Goal: Task Accomplishment & Management: Use online tool/utility

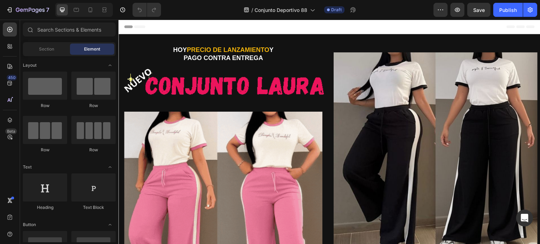
click at [211, 92] on img at bounding box center [223, 82] width 210 height 38
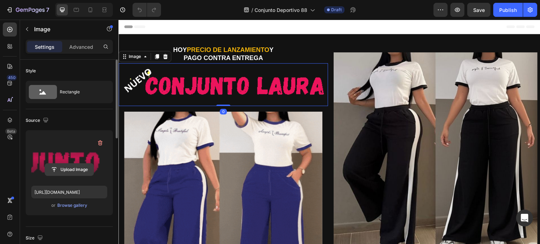
click at [70, 171] on input "file" at bounding box center [69, 170] width 49 height 12
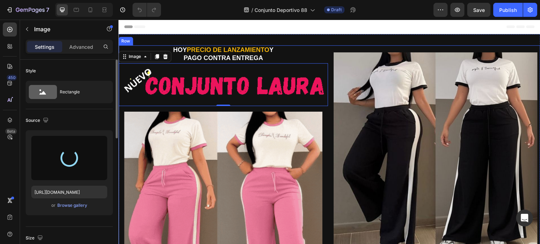
type input "[URL][DOMAIN_NAME]"
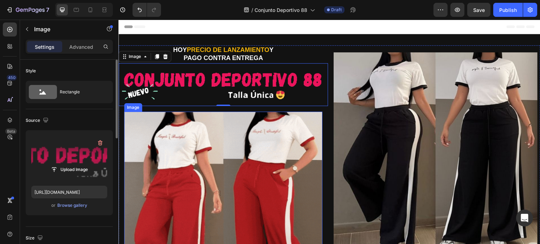
click at [220, 138] on img at bounding box center [223, 211] width 198 height 198
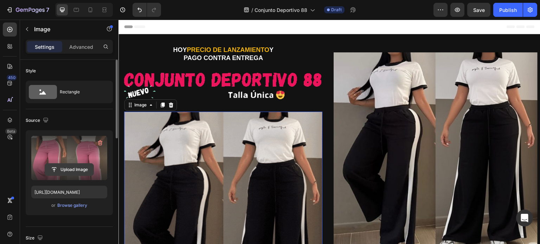
click at [80, 166] on input "file" at bounding box center [69, 170] width 49 height 12
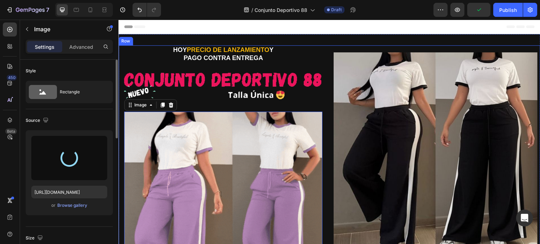
type input "[URL][DOMAIN_NAME]"
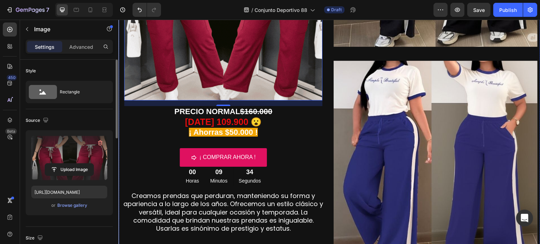
scroll to position [211, 0]
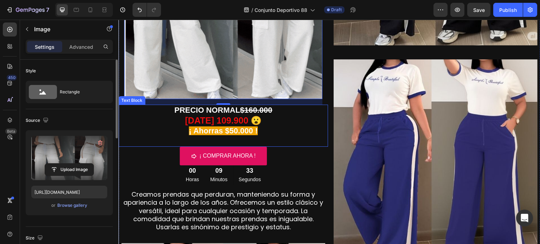
click at [218, 118] on strong "[DATE] 109.900 😮" at bounding box center [223, 121] width 77 height 10
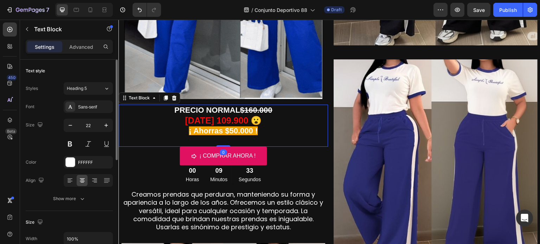
click at [218, 118] on strong "[DATE] 109.900 😮" at bounding box center [223, 121] width 77 height 10
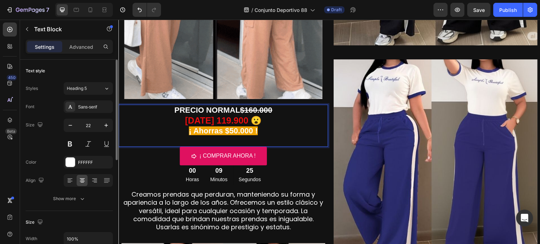
click at [252, 108] on strong "$160.000" at bounding box center [256, 110] width 32 height 9
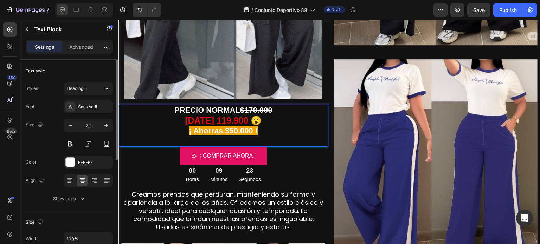
click at [270, 131] on p "¡ Ahorras $50.000 !" at bounding box center [223, 136] width 208 height 20
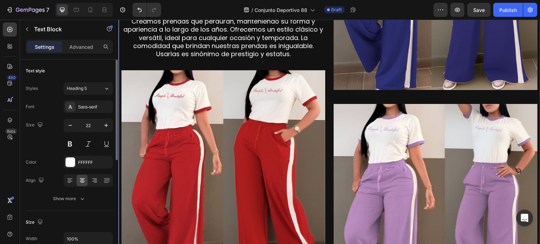
scroll to position [387, 0]
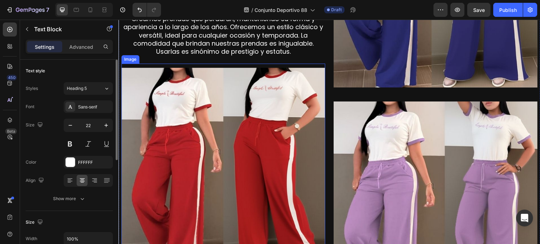
click at [274, 129] on img at bounding box center [223, 170] width 204 height 204
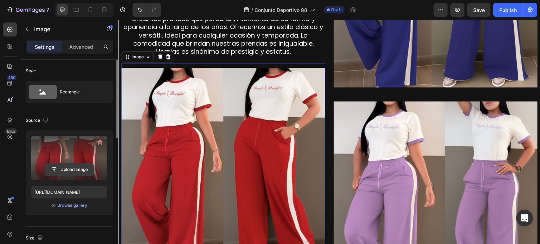
click at [83, 175] on input "file" at bounding box center [69, 170] width 49 height 12
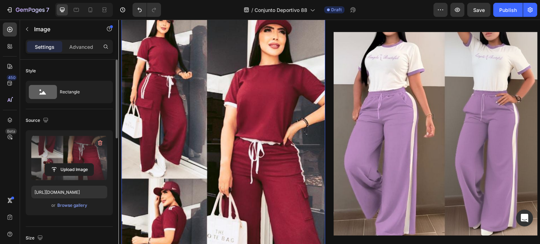
scroll to position [457, 0]
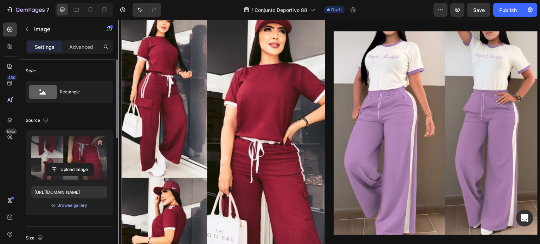
click at [215, 108] on img at bounding box center [223, 179] width 204 height 362
click at [66, 166] on input "file" at bounding box center [69, 170] width 49 height 12
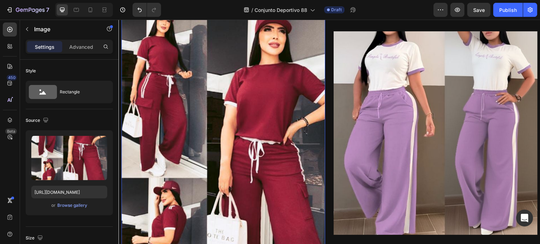
click at [228, 108] on img at bounding box center [223, 179] width 204 height 362
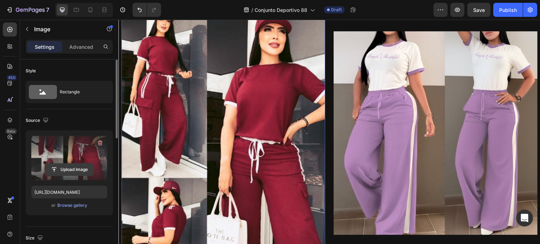
click at [65, 170] on input "file" at bounding box center [69, 170] width 49 height 12
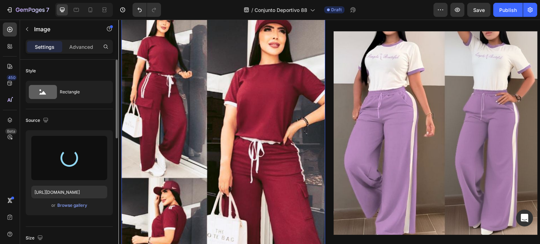
type input "[URL][DOMAIN_NAME]"
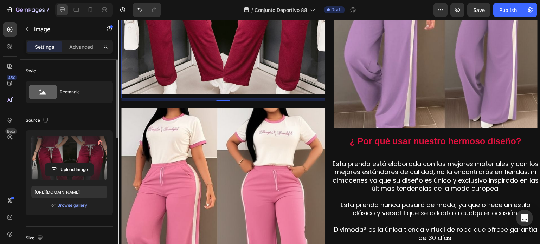
scroll to position [598, 0]
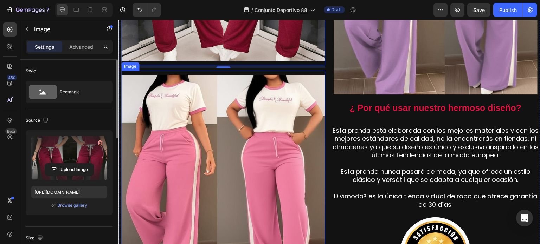
click at [211, 122] on img at bounding box center [223, 177] width 204 height 204
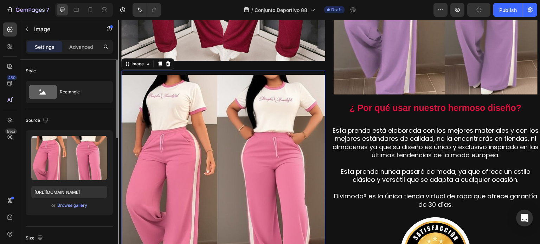
click at [223, 104] on img at bounding box center [223, 177] width 204 height 204
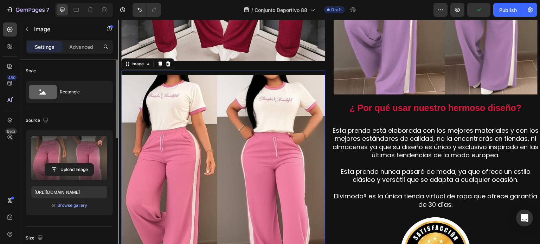
click at [85, 163] on label at bounding box center [69, 158] width 76 height 44
click at [85, 164] on input "file" at bounding box center [69, 170] width 49 height 12
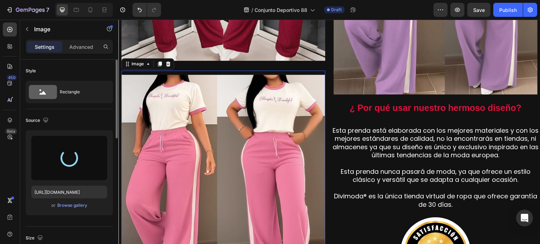
type input "[URL][DOMAIN_NAME]"
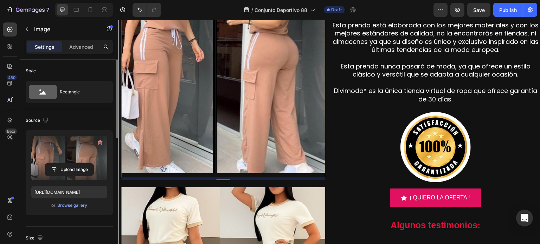
scroll to position [773, 0]
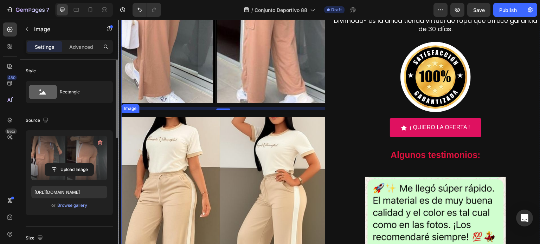
click at [211, 146] on img at bounding box center [223, 219] width 204 height 204
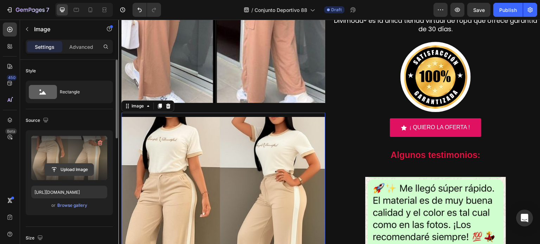
click at [86, 166] on input "file" at bounding box center [69, 170] width 49 height 12
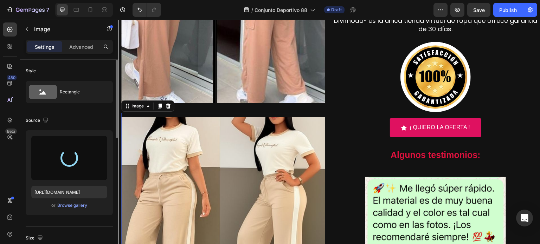
type input "[URL][DOMAIN_NAME]"
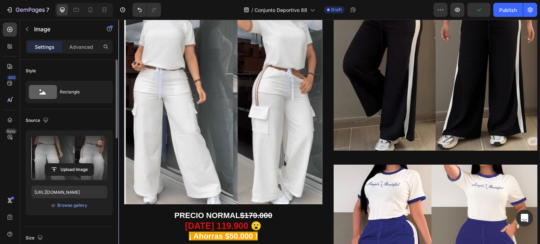
scroll to position [0, 0]
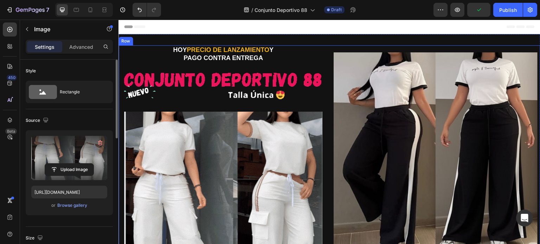
click at [384, 102] on img at bounding box center [436, 154] width 204 height 204
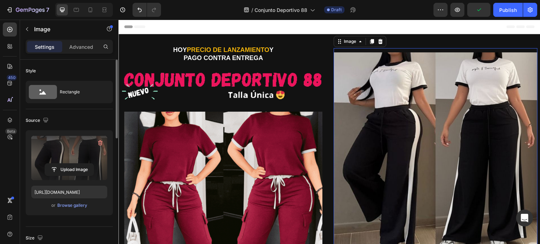
click at [71, 162] on label at bounding box center [69, 158] width 76 height 44
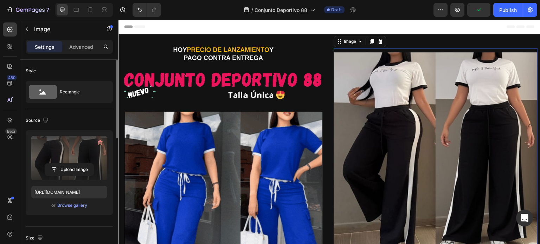
click at [71, 164] on input "file" at bounding box center [69, 170] width 49 height 12
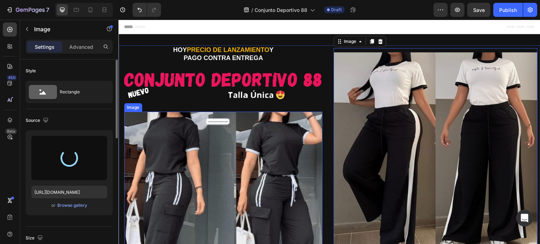
type input "[URL][DOMAIN_NAME]"
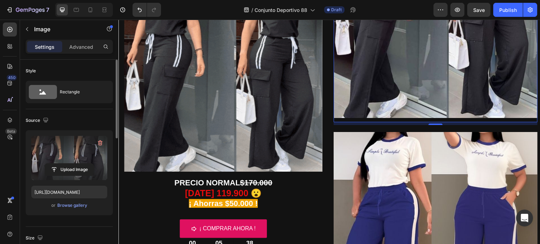
scroll to position [176, 0]
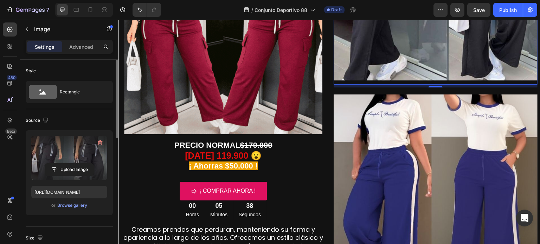
click at [406, 141] on img at bounding box center [436, 197] width 204 height 204
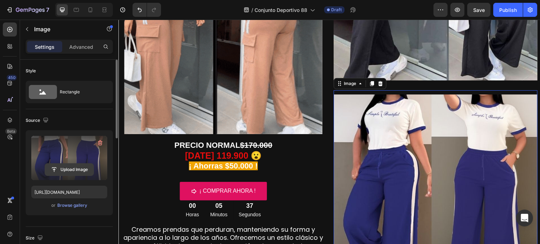
click at [84, 164] on input "file" at bounding box center [69, 170] width 49 height 12
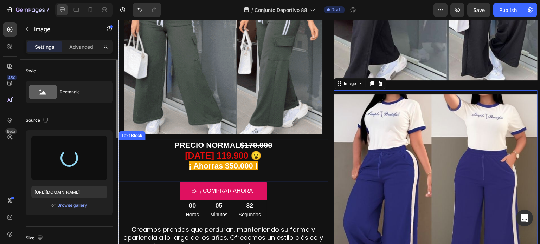
type input "[URL][DOMAIN_NAME]"
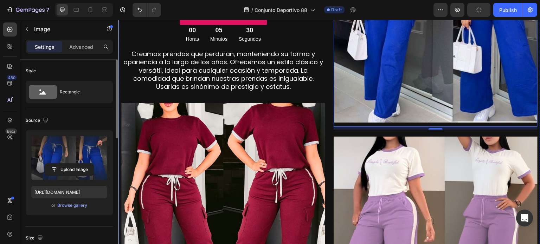
scroll to position [422, 0]
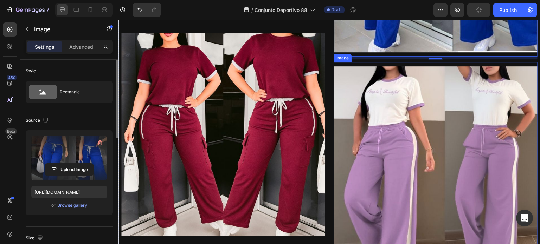
click at [374, 124] on img at bounding box center [436, 168] width 204 height 204
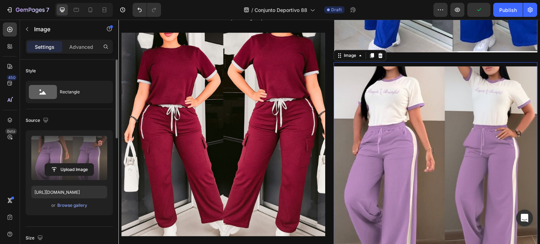
click at [88, 157] on label at bounding box center [69, 158] width 76 height 44
click at [88, 164] on input "file" at bounding box center [69, 170] width 49 height 12
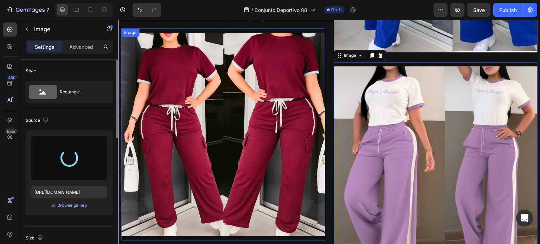
type input "[URL][DOMAIN_NAME]"
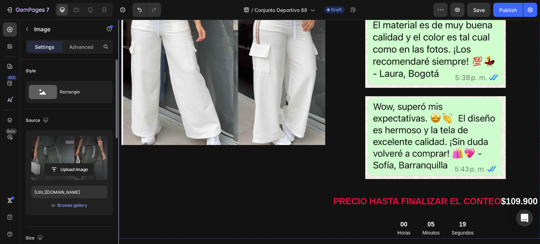
scroll to position [984, 0]
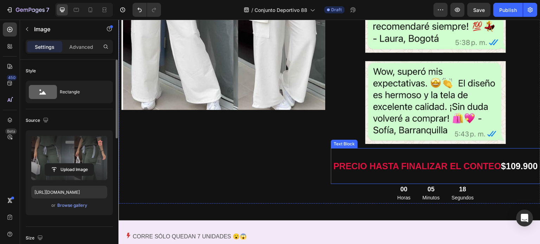
click at [501, 168] on strong "$109.900" at bounding box center [519, 166] width 37 height 10
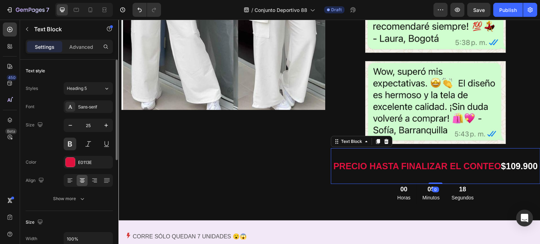
click at [501, 170] on strong "$109.900" at bounding box center [519, 166] width 37 height 10
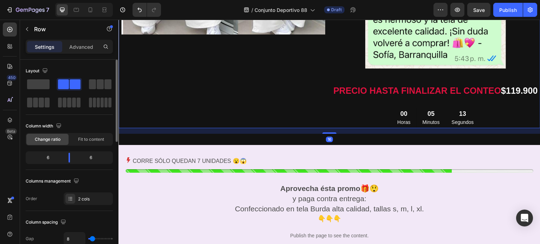
scroll to position [1125, 0]
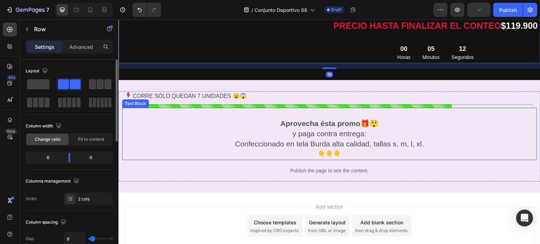
click at [334, 141] on p "y paga contra entrega: Confeccionado en tela Burda alta calidad, tallas s, m, l…" at bounding box center [329, 144] width 412 height 30
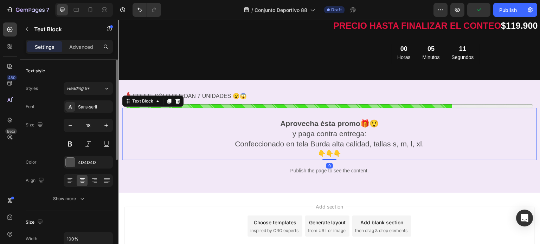
click at [345, 148] on span "Confeccionado en tela Burda alta calidad, tallas s, m, l, xl." at bounding box center [329, 144] width 189 height 8
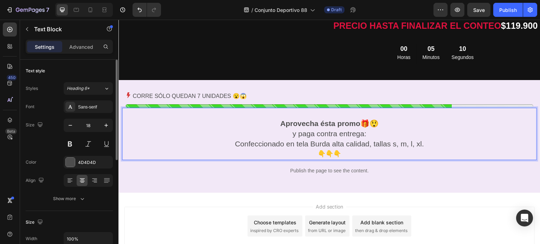
click at [322, 148] on span "Confeccionado en tela Burda alta calidad, tallas s, m, l, xl." at bounding box center [329, 144] width 189 height 8
click at [328, 148] on span "Confeccionado en tela Burda alta calidad, tallas s, m, l, xl." at bounding box center [329, 144] width 189 height 8
click at [309, 146] on span "Confeccionado en tela algodon elastico alta calidad, tallas s, m, l, xl." at bounding box center [329, 144] width 223 height 8
click at [328, 147] on span "Confeccionado en tela algodón elastico alta calidad, tallas s, m, l, xl." at bounding box center [329, 144] width 223 height 8
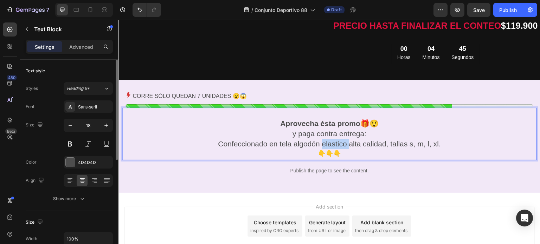
click at [328, 147] on span "Confeccionado en tela algodón elastico alta calidad, tallas s, m, l, xl." at bounding box center [329, 144] width 223 height 8
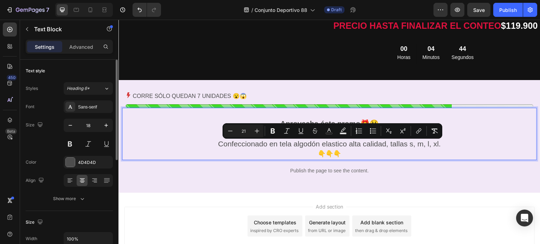
click at [362, 147] on span "Confeccionado en tela algodón elastico alta calidad, tallas s, m, l, xl." at bounding box center [329, 144] width 223 height 8
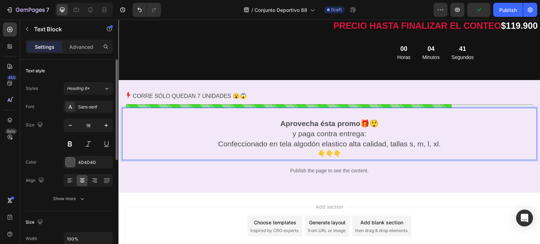
click at [337, 148] on span "Confeccionado en tela algodón elastico alta calidad, tallas s, m, l, xl." at bounding box center [329, 144] width 223 height 8
click at [381, 147] on span "Confeccionado en tela algodón elástico alta calidad, tallas s, m, l, xl." at bounding box center [329, 144] width 223 height 8
click at [401, 146] on span "Confeccionado en tela algodón elástico alta calidad, tallas s, m, l, xl." at bounding box center [329, 144] width 223 height 8
click at [446, 147] on span "Confeccionado en tela algodón elástico alta calidad, talla únicas s, m, l, xl." at bounding box center [329, 144] width 243 height 8
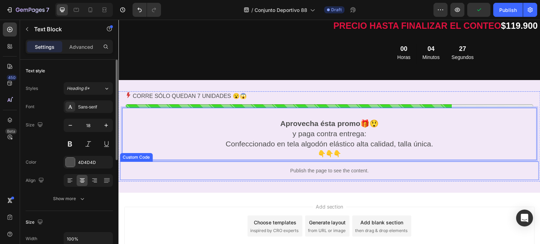
click at [352, 173] on p "Publish the page to see the content." at bounding box center [329, 170] width 419 height 7
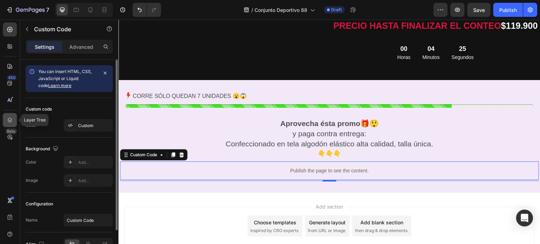
click at [12, 121] on icon at bounding box center [9, 120] width 7 height 7
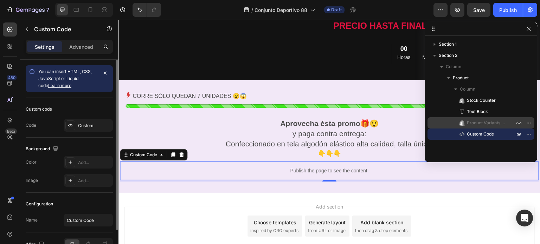
drag, startPoint x: 498, startPoint y: 125, endPoint x: 214, endPoint y: 105, distance: 285.1
click at [498, 125] on span "Product Variants & Swatches" at bounding box center [487, 123] width 41 height 7
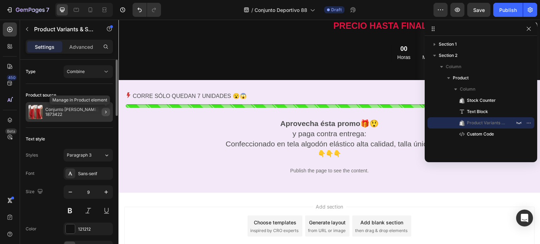
click at [103, 111] on icon "button" at bounding box center [106, 112] width 6 height 6
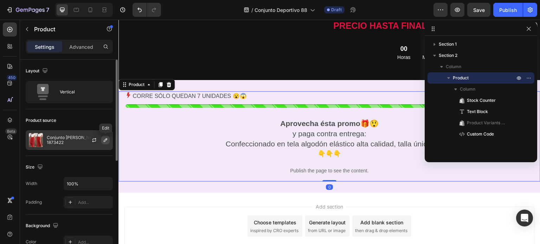
click at [107, 140] on icon "button" at bounding box center [106, 140] width 6 height 6
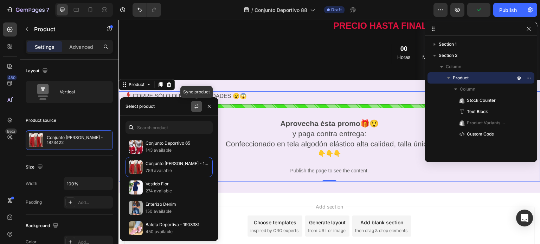
click at [194, 108] on icon "button" at bounding box center [197, 107] width 6 height 6
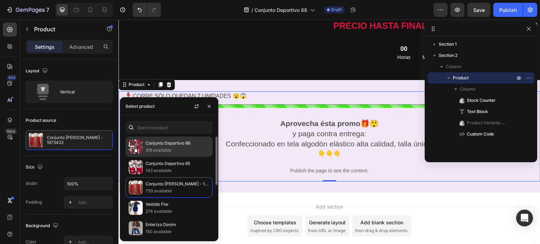
click at [177, 149] on p "319 available" at bounding box center [178, 150] width 64 height 7
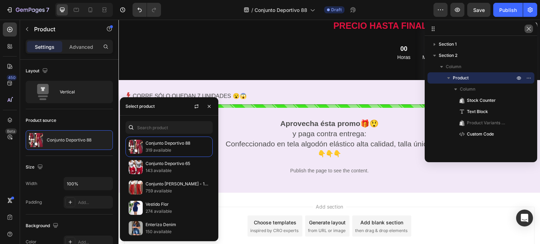
click at [530, 30] on icon "button" at bounding box center [529, 29] width 4 height 4
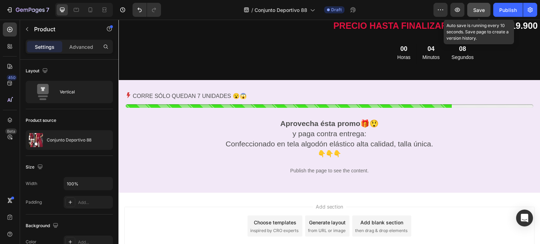
click at [474, 10] on span "Save" at bounding box center [479, 10] width 12 height 6
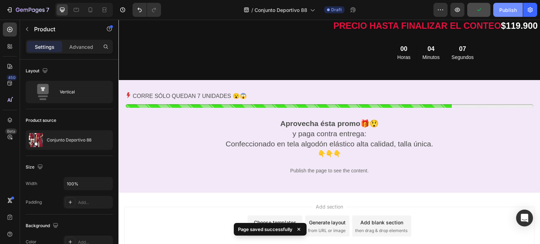
click at [505, 10] on div "Publish" at bounding box center [508, 9] width 18 height 7
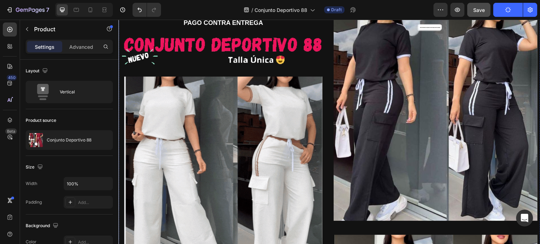
scroll to position [0, 0]
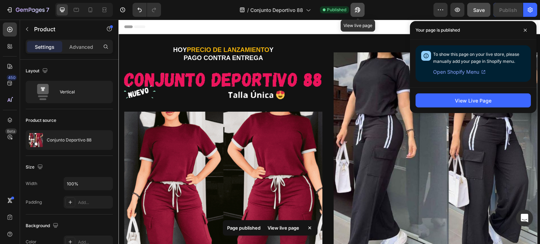
click at [359, 7] on icon "button" at bounding box center [357, 9] width 7 height 7
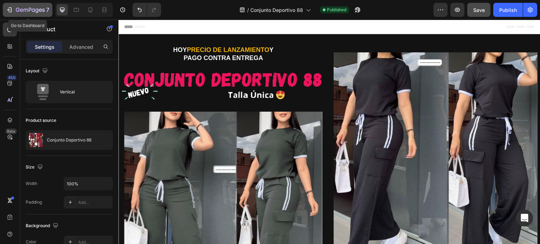
click at [12, 12] on icon "button" at bounding box center [9, 9] width 7 height 7
